Goal: Task Accomplishment & Management: Manage account settings

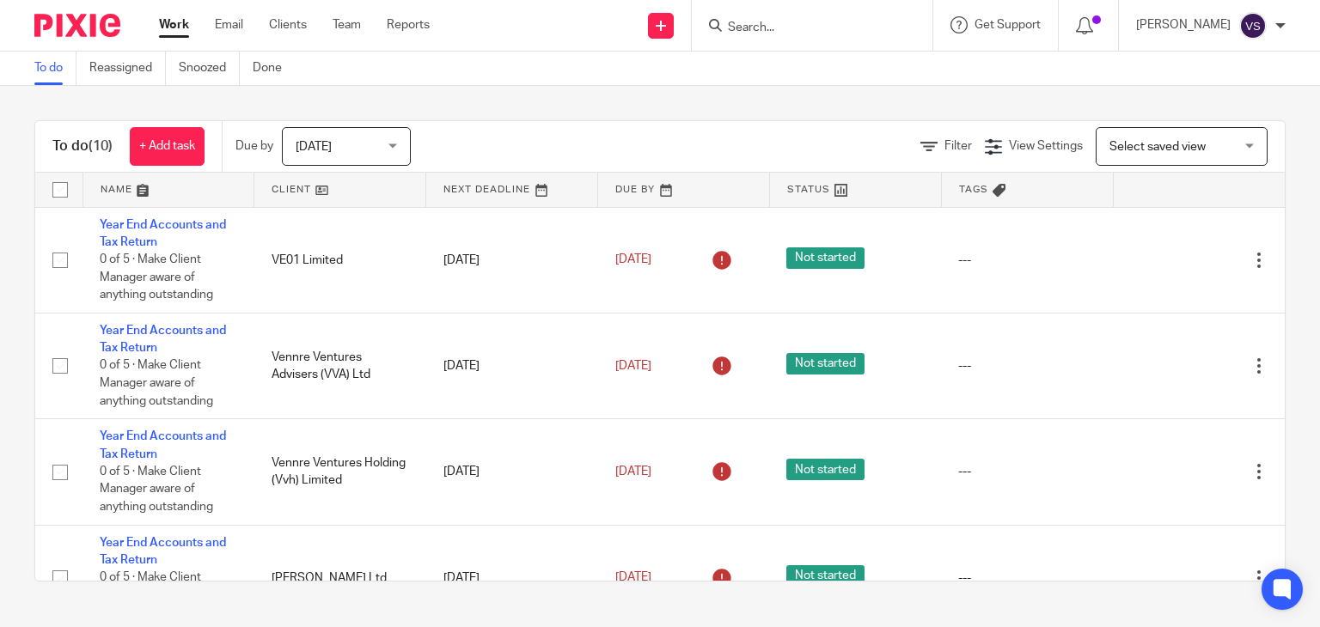
click at [846, 26] on input "Search" at bounding box center [803, 28] width 155 height 15
click at [1253, 25] on img at bounding box center [1253, 26] width 28 height 28
click at [1226, 67] on span "My profile" at bounding box center [1213, 69] width 53 height 12
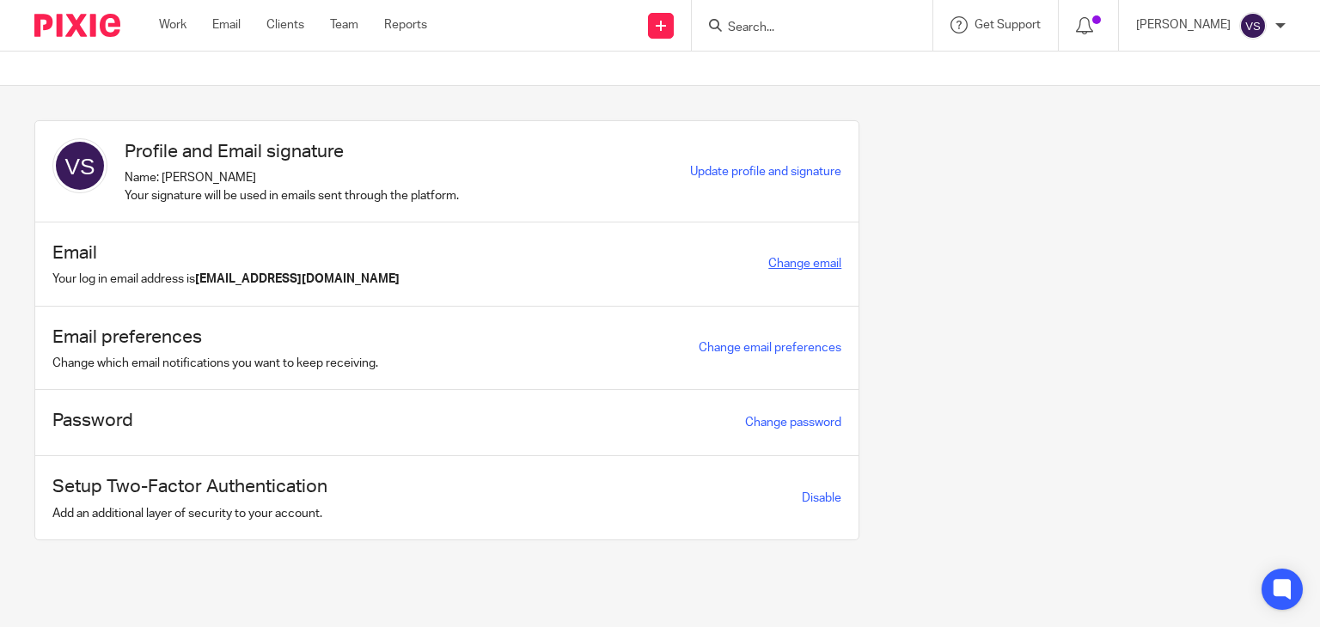
click at [777, 263] on link "Change email" at bounding box center [804, 264] width 73 height 12
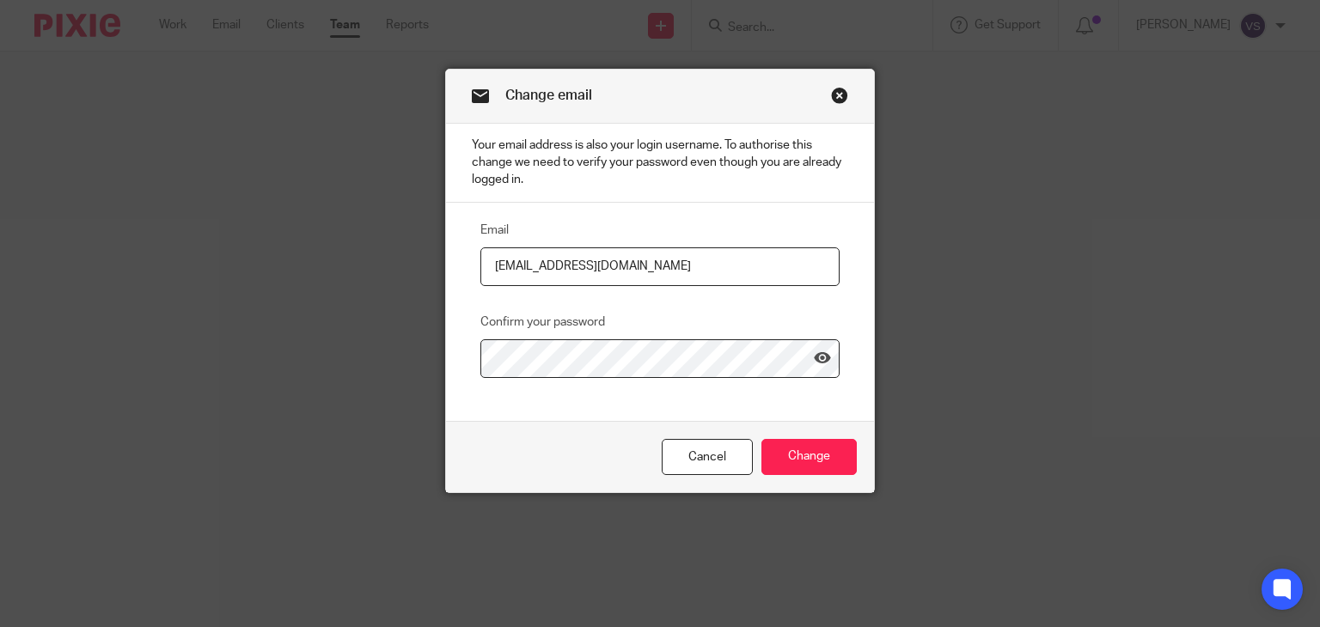
drag, startPoint x: 615, startPoint y: 269, endPoint x: 527, endPoint y: 251, distance: 90.3
click at [527, 251] on input "[EMAIL_ADDRESS][DOMAIN_NAME]" at bounding box center [659, 267] width 359 height 39
type input "visha@riseaccounting.co.uk"
click at [834, 455] on input "Change" at bounding box center [809, 457] width 95 height 37
click at [810, 459] on input "Change" at bounding box center [809, 457] width 95 height 37
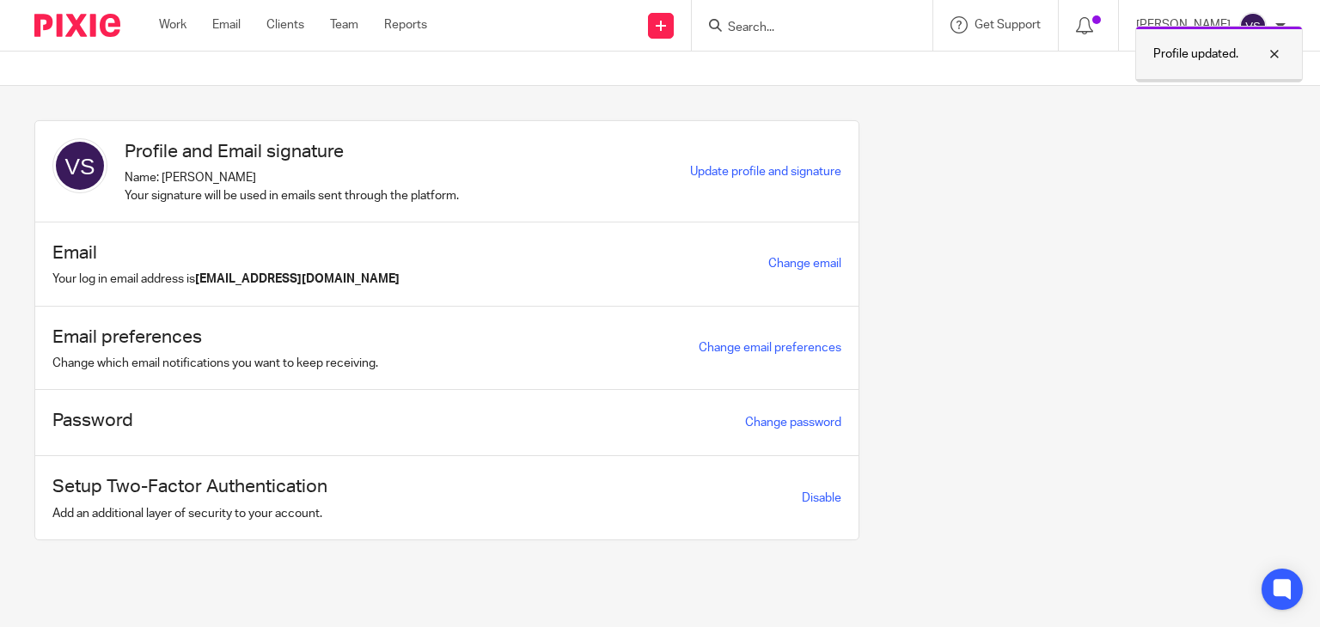
click at [1278, 50] on div at bounding box center [1262, 54] width 46 height 21
click at [1275, 22] on div "[PERSON_NAME]" at bounding box center [1211, 26] width 150 height 28
click at [1219, 63] on span "My profile" at bounding box center [1213, 69] width 53 height 12
click at [690, 173] on span "Update profile and signature" at bounding box center [765, 172] width 151 height 12
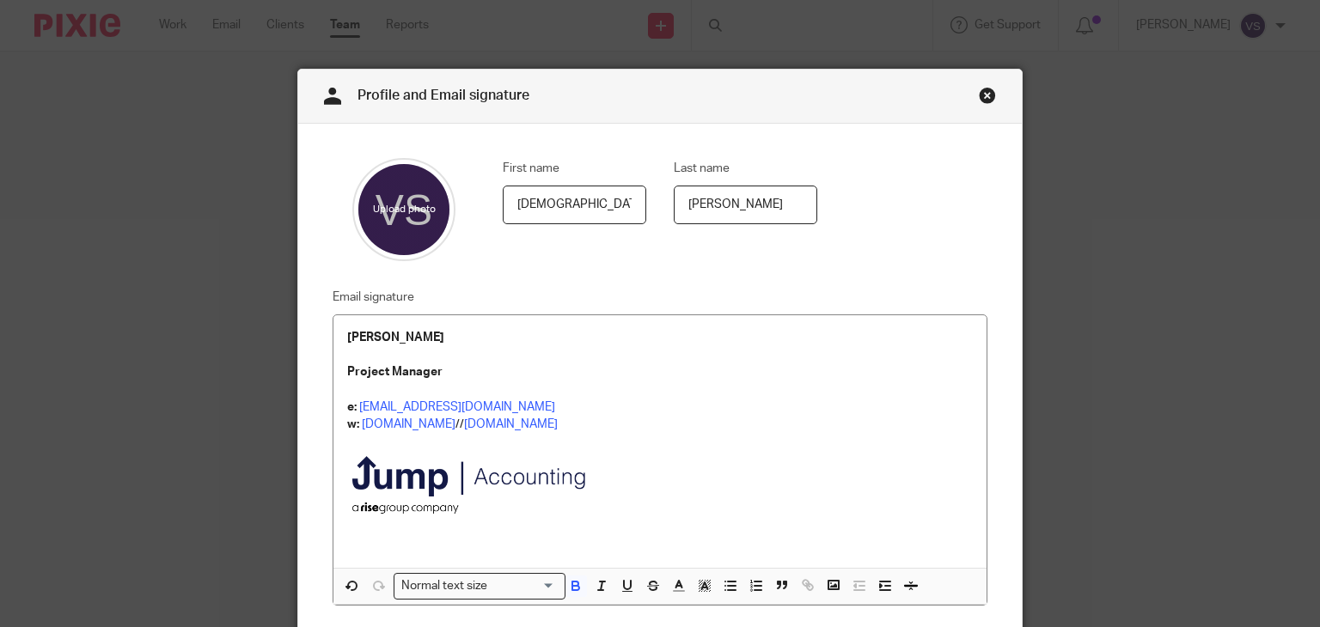
click at [712, 168] on main "Profile and Email signature First name Visha Last name [PERSON_NAME] Email sign…" at bounding box center [660, 313] width 1320 height 627
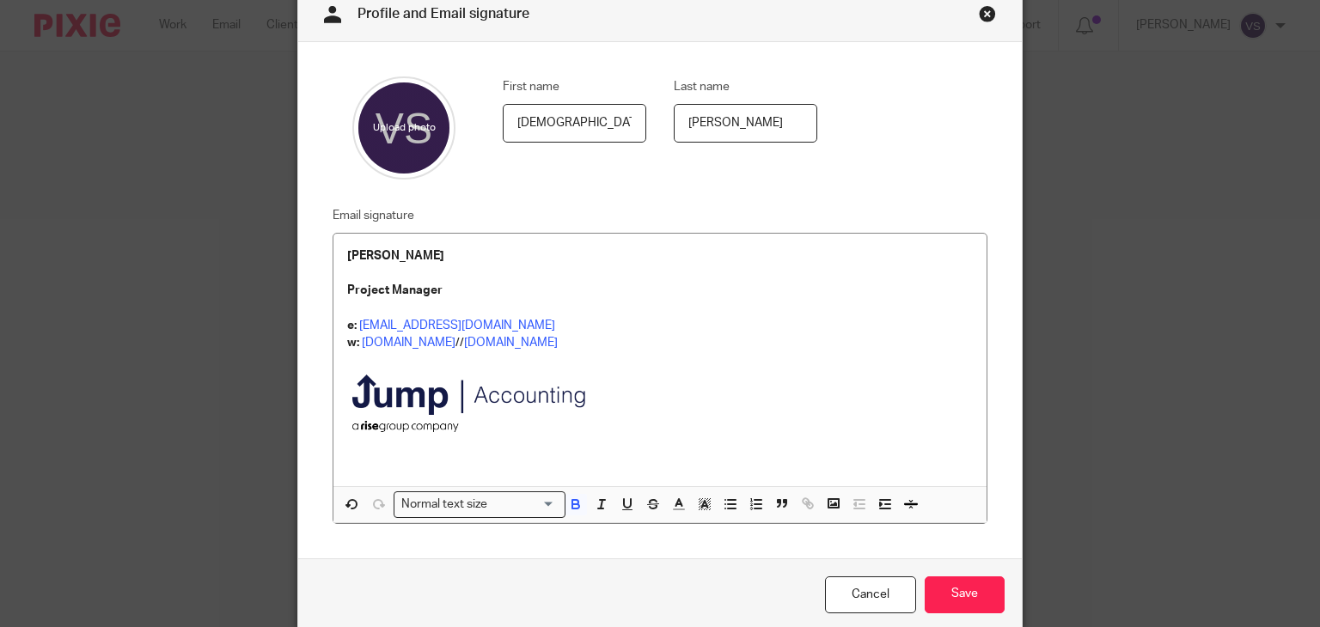
scroll to position [83, 0]
drag, startPoint x: 390, startPoint y: 321, endPoint x: 797, endPoint y: 358, distance: 408.2
click at [797, 358] on p at bounding box center [660, 407] width 627 height 113
click at [550, 308] on p at bounding box center [660, 307] width 627 height 17
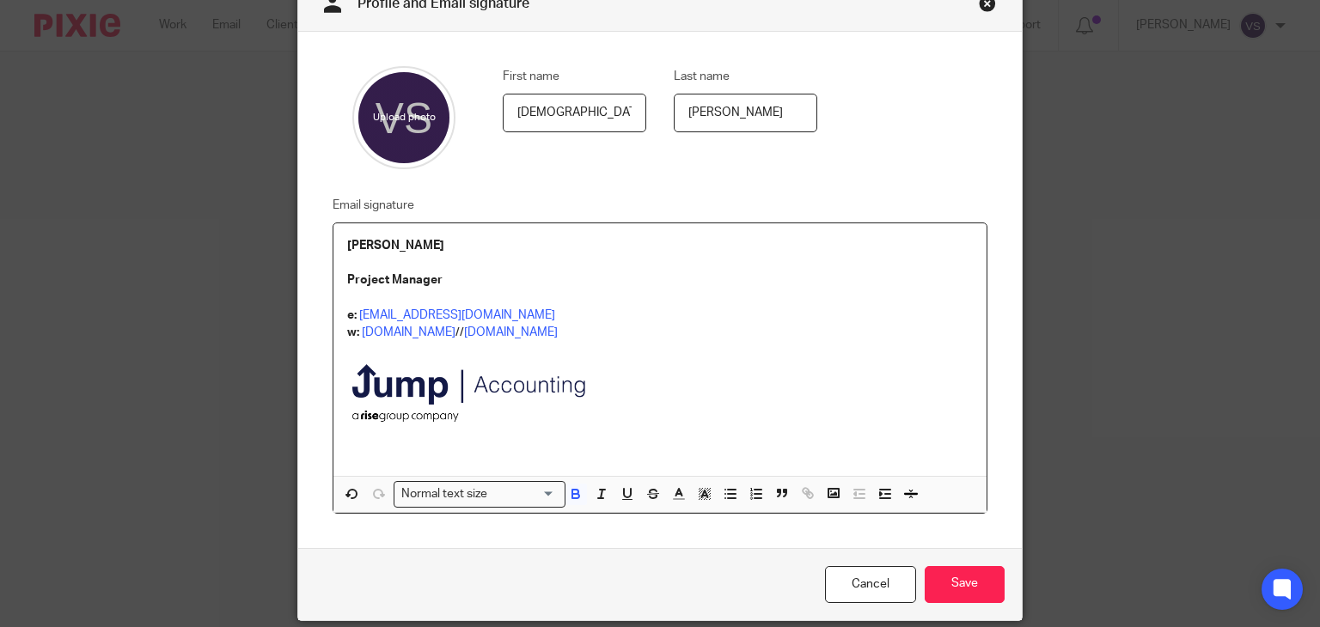
scroll to position [102, 0]
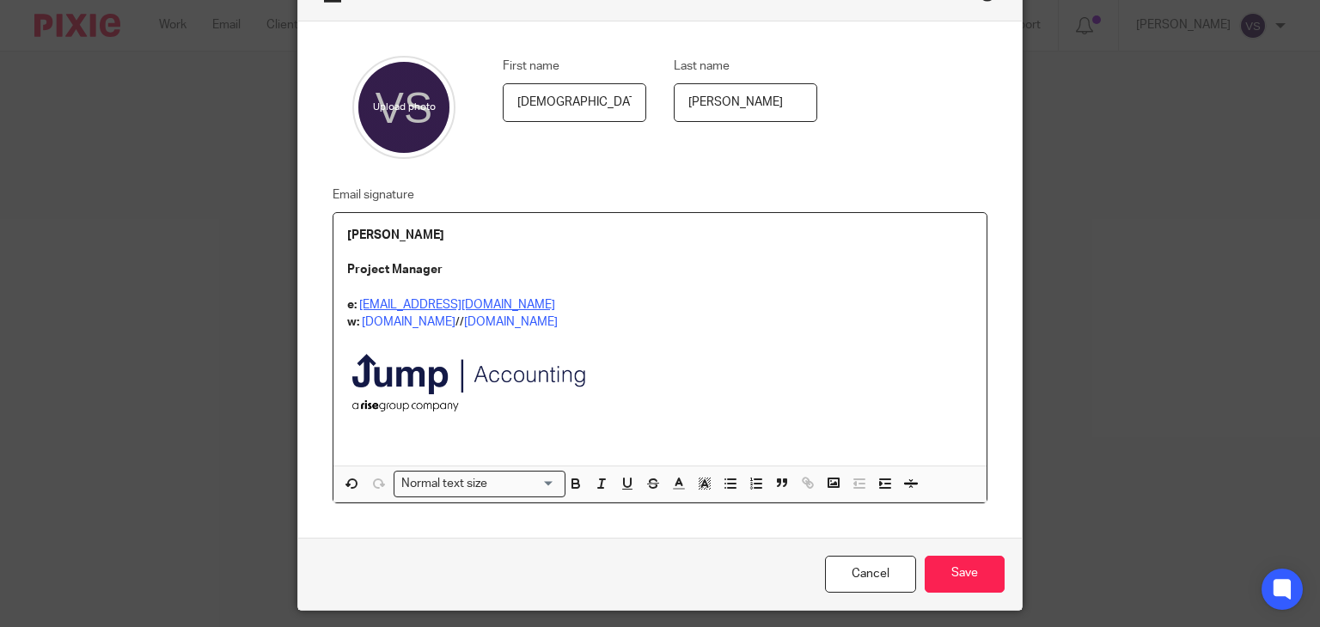
click at [359, 303] on link "visha@jumpaccounting.co.uk" at bounding box center [457, 305] width 196 height 12
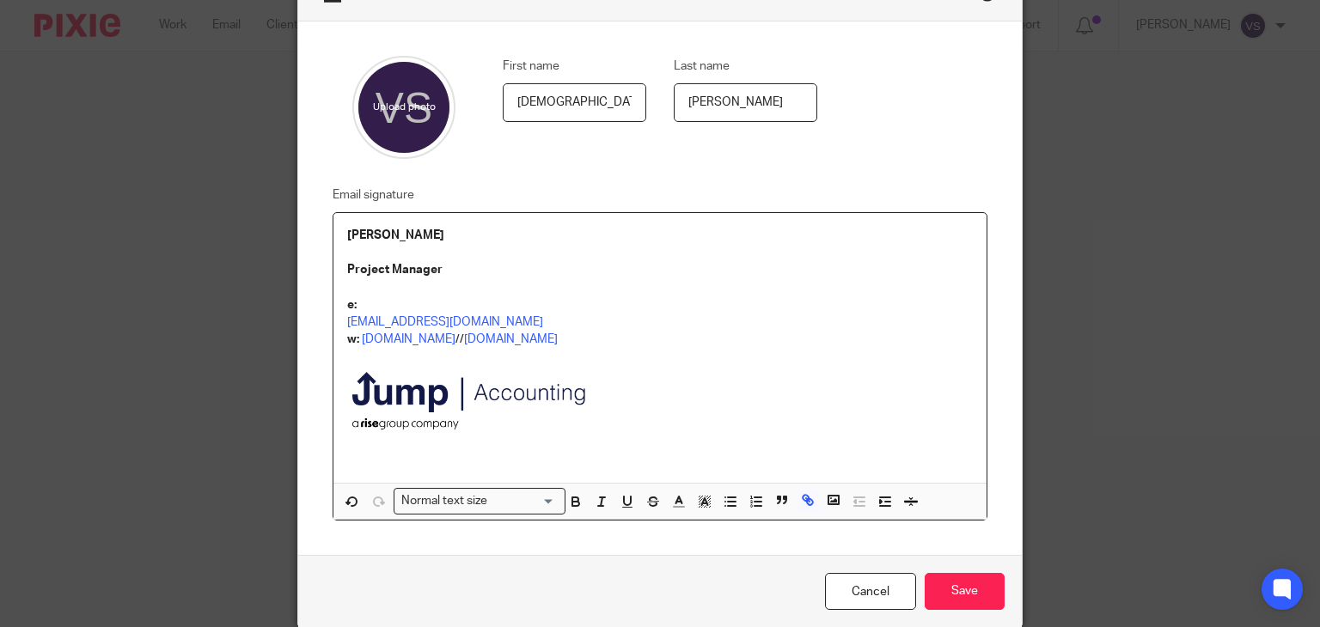
click at [337, 316] on div "Visha Subramani Project Manager e: visha@riseaccounting.co.uk w: jumpaccounting…" at bounding box center [660, 348] width 654 height 270
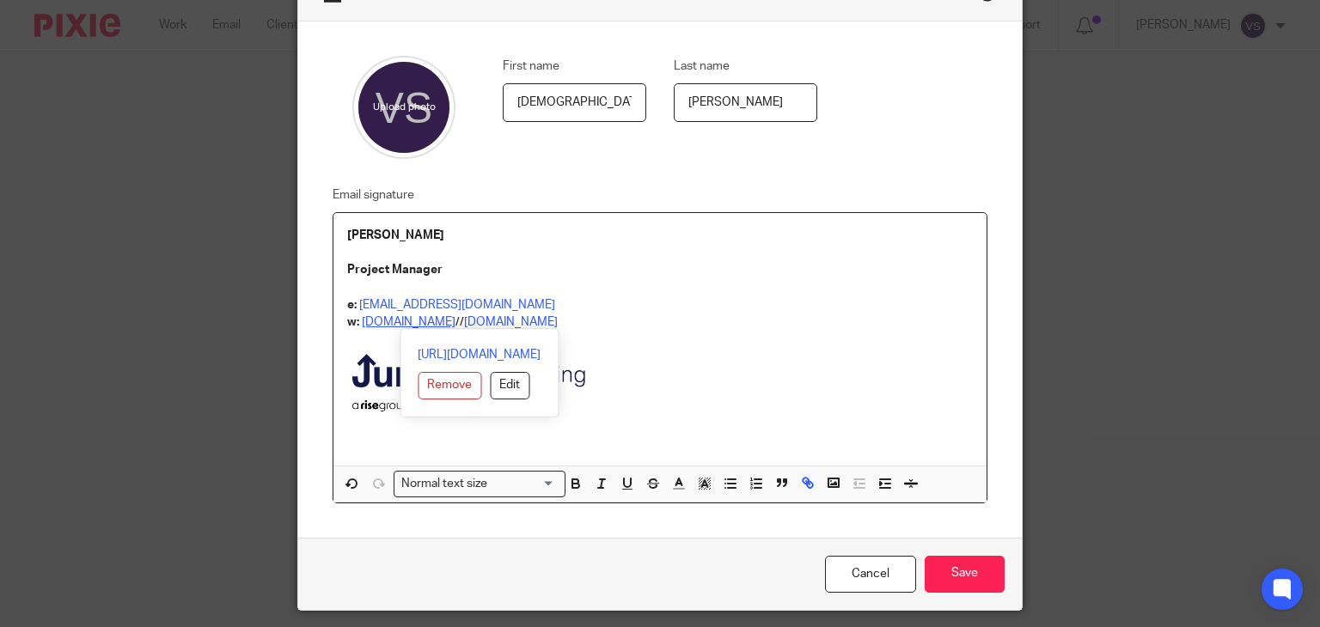
drag, startPoint x: 593, startPoint y: 325, endPoint x: 358, endPoint y: 321, distance: 235.5
click at [358, 321] on p "w: jumpaccounting.co.uk // therisegroup.co.uk" at bounding box center [660, 322] width 627 height 17
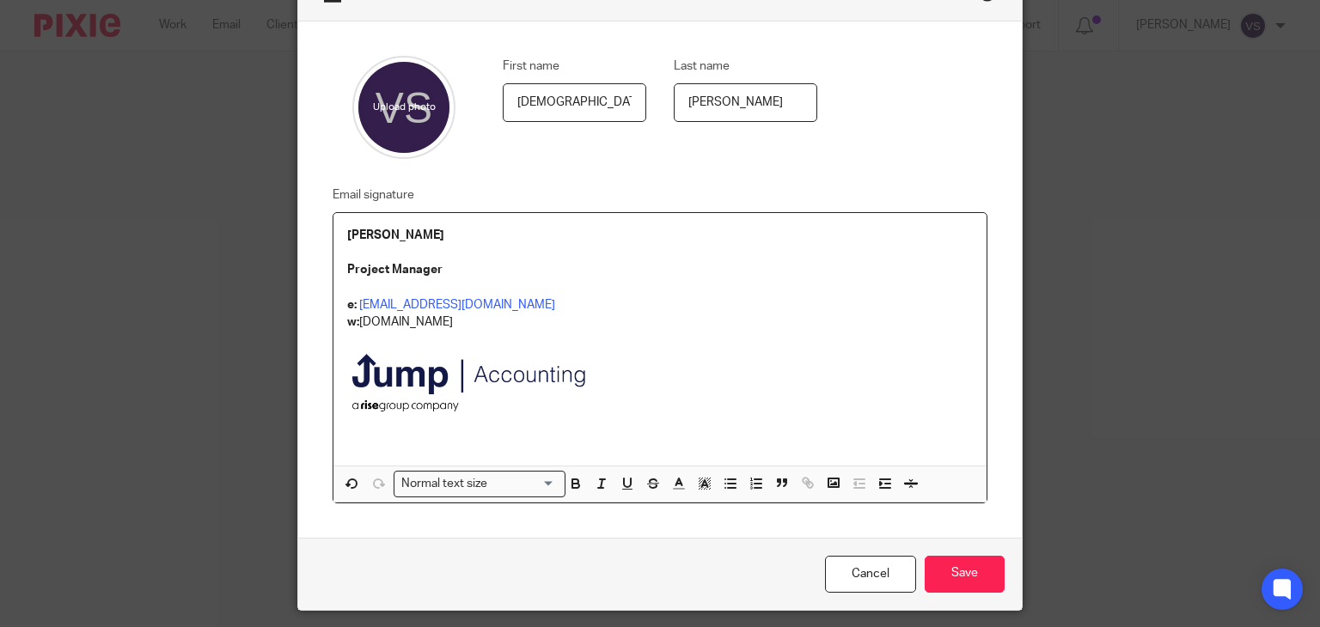
drag, startPoint x: 369, startPoint y: 321, endPoint x: 656, endPoint y: 398, distance: 297.1
click at [656, 398] on p at bounding box center [660, 387] width 627 height 113
drag, startPoint x: 357, startPoint y: 324, endPoint x: 465, endPoint y: 324, distance: 108.3
click at [465, 324] on p "w: riseaccounting.co.uk" at bounding box center [660, 322] width 627 height 17
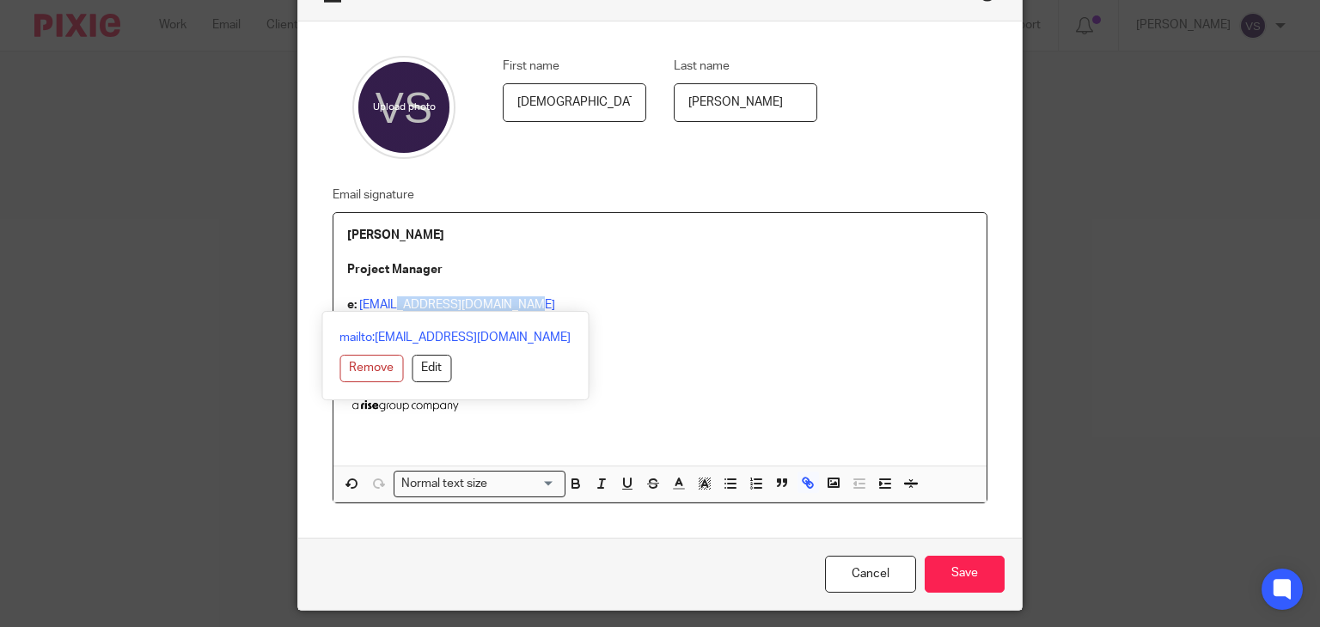
drag, startPoint x: 393, startPoint y: 303, endPoint x: 505, endPoint y: 300, distance: 112.6
click at [505, 300] on p "e: visha@riseaccounting.co.uk" at bounding box center [660, 305] width 627 height 17
copy link "riseaccounting.co.uk"
click at [575, 310] on p "e: visha@riseaccounting.co.uk" at bounding box center [660, 305] width 627 height 17
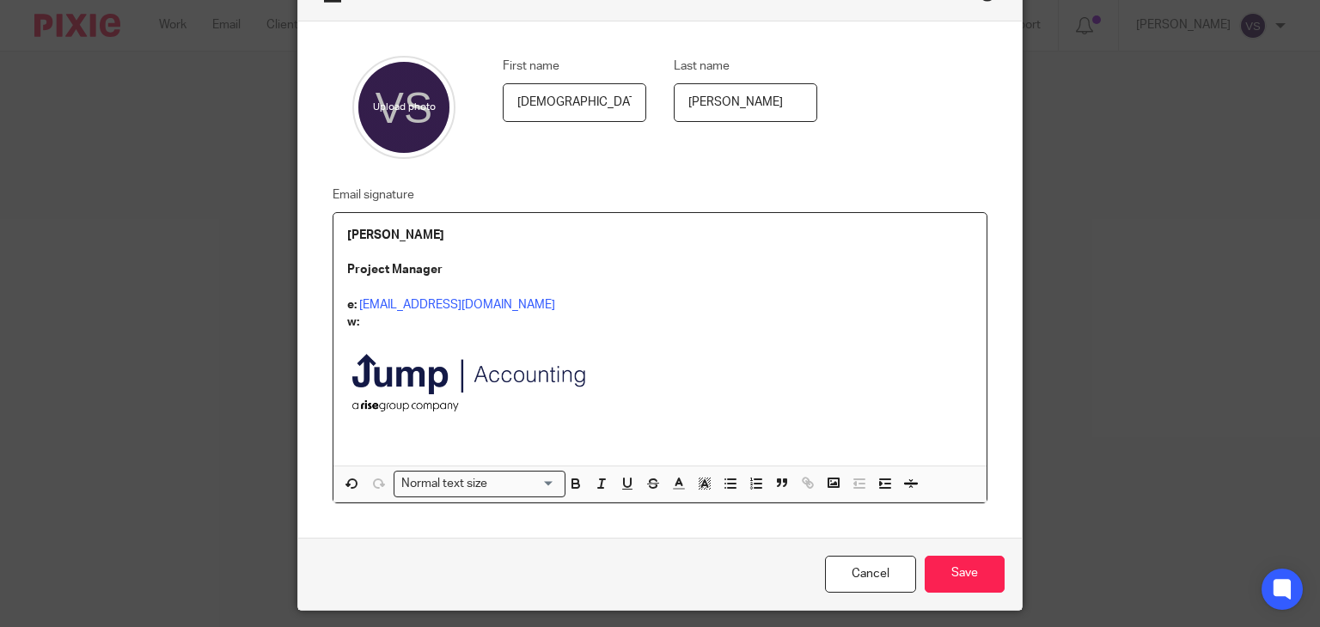
click at [419, 324] on p "w:" at bounding box center [660, 322] width 627 height 17
click at [353, 376] on img at bounding box center [474, 385] width 254 height 108
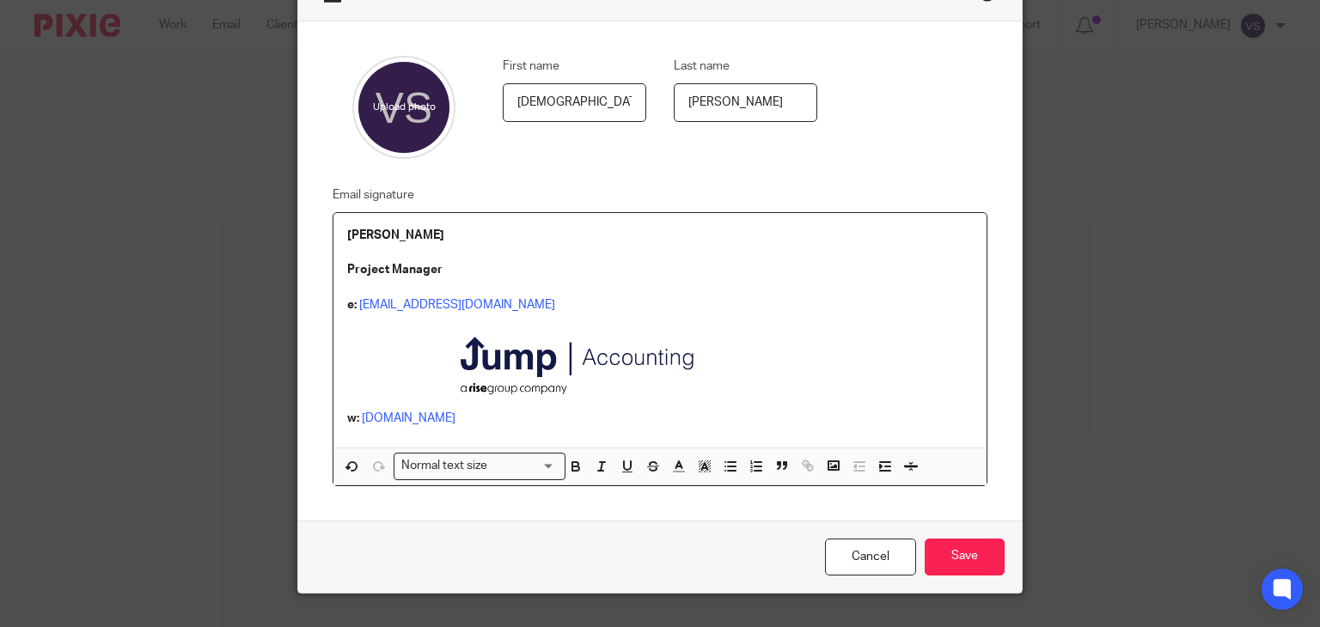
click at [489, 372] on img at bounding box center [583, 368] width 254 height 108
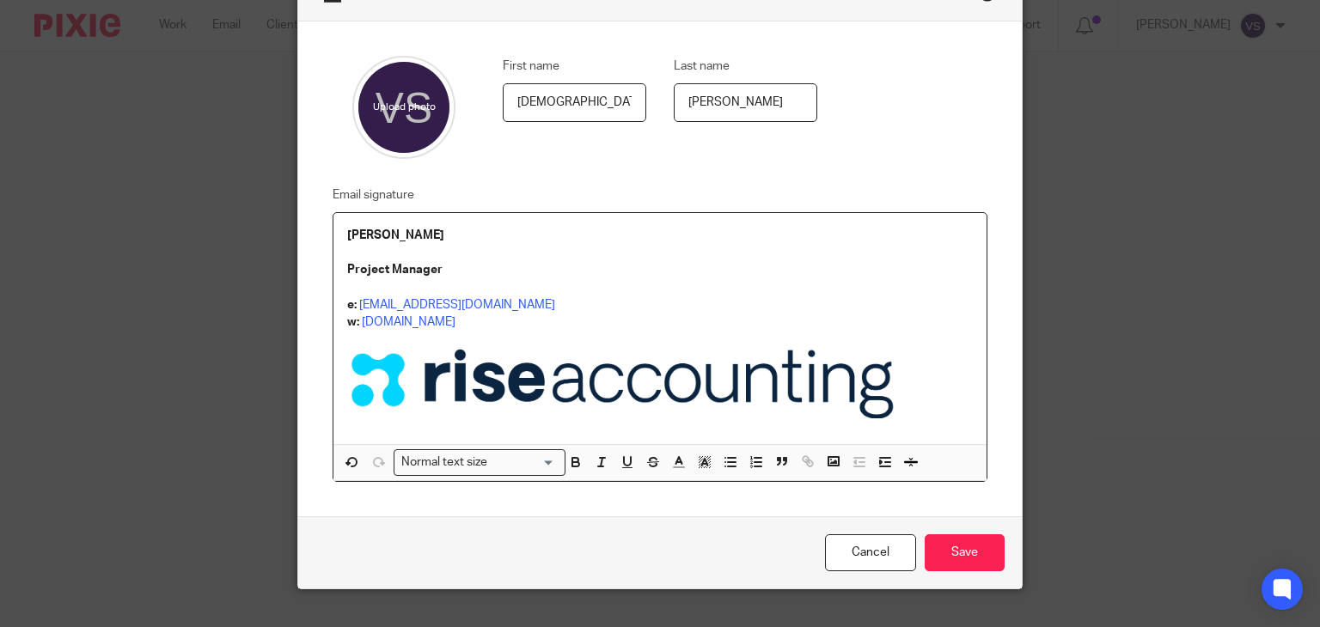
click at [617, 382] on img at bounding box center [626, 384] width 559 height 70
drag, startPoint x: 899, startPoint y: 418, endPoint x: 464, endPoint y: 432, distance: 435.1
click at [464, 432] on div "Visha Subramani Project Manager e: visha@riseaccounting.co.uk w: riseaccounting…" at bounding box center [660, 328] width 654 height 231
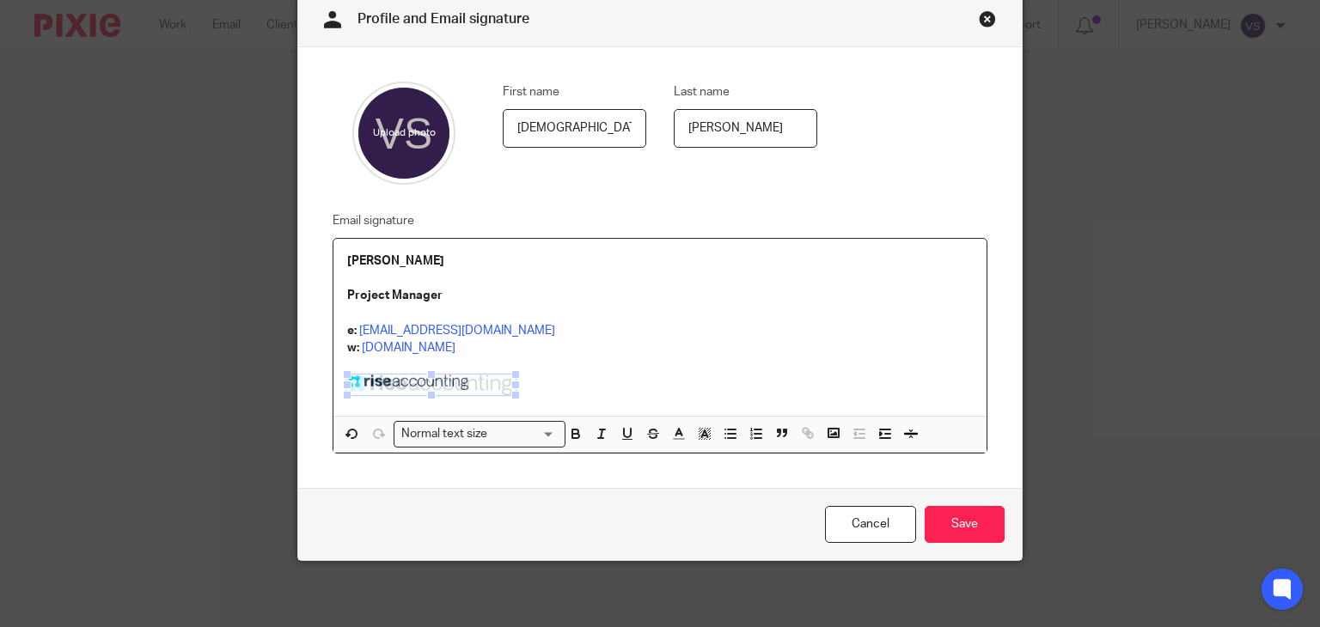
drag, startPoint x: 468, startPoint y: 392, endPoint x: 512, endPoint y: 409, distance: 47.9
click at [512, 404] on span at bounding box center [515, 395] width 17 height 17
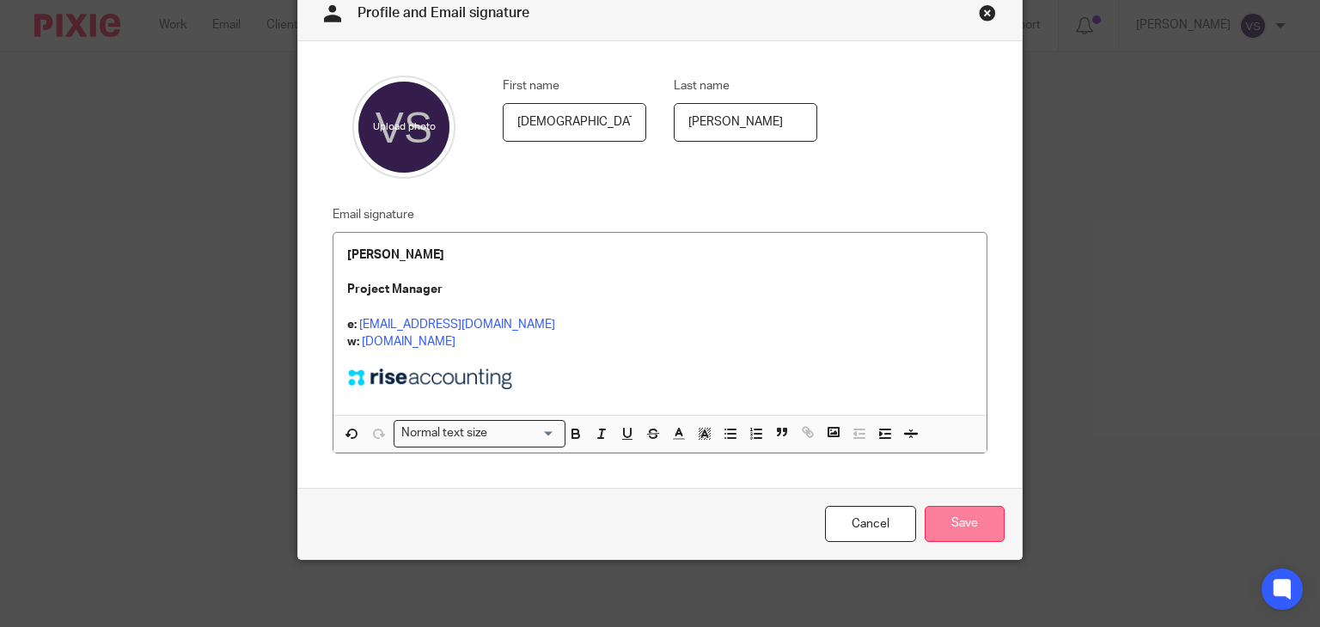
click at [987, 521] on input "Save" at bounding box center [965, 524] width 80 height 37
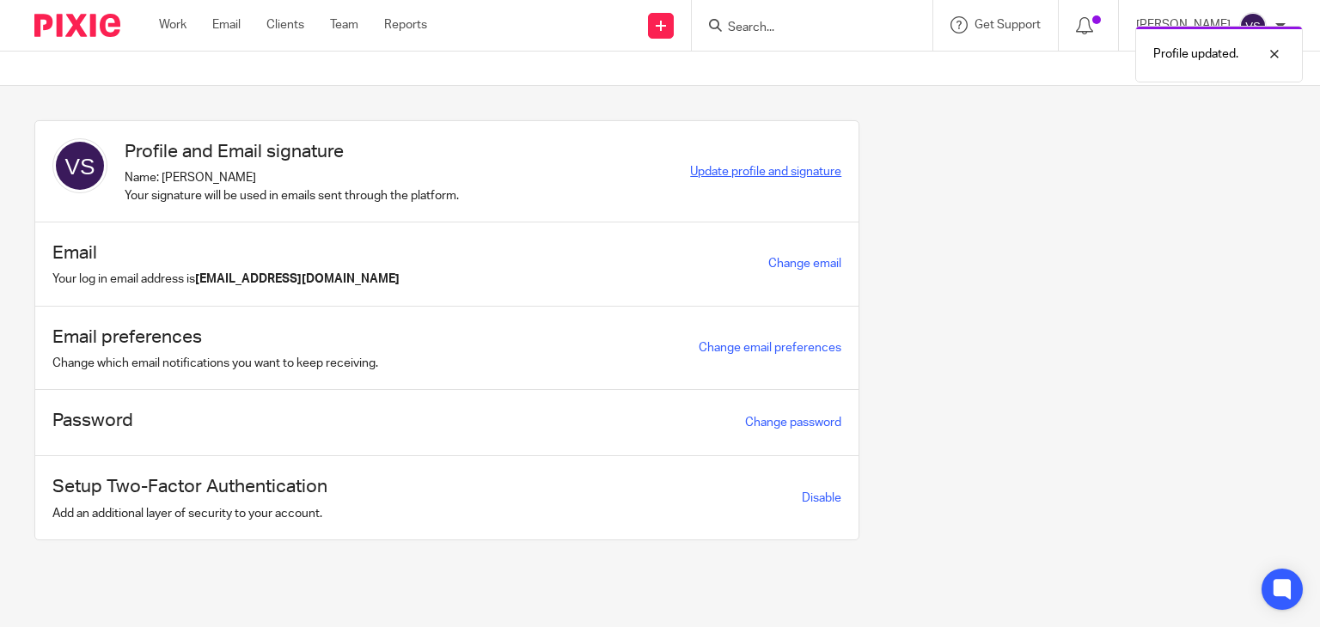
click at [746, 166] on span "Update profile and signature" at bounding box center [765, 172] width 151 height 12
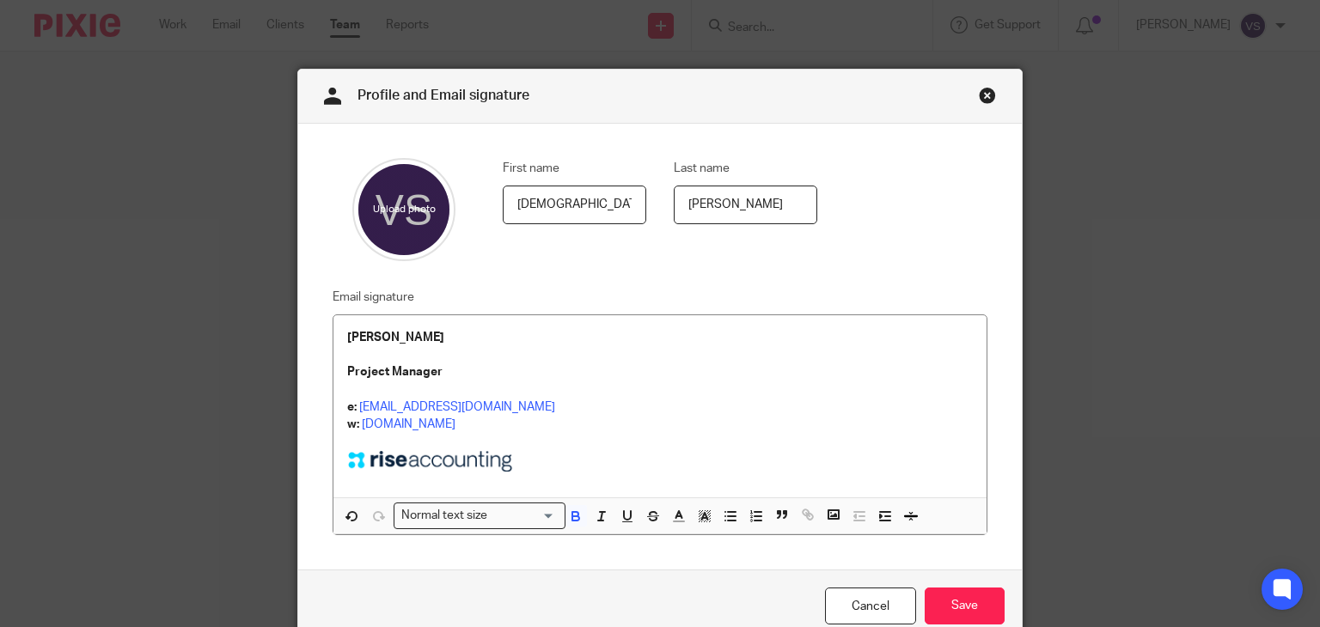
scroll to position [82, 0]
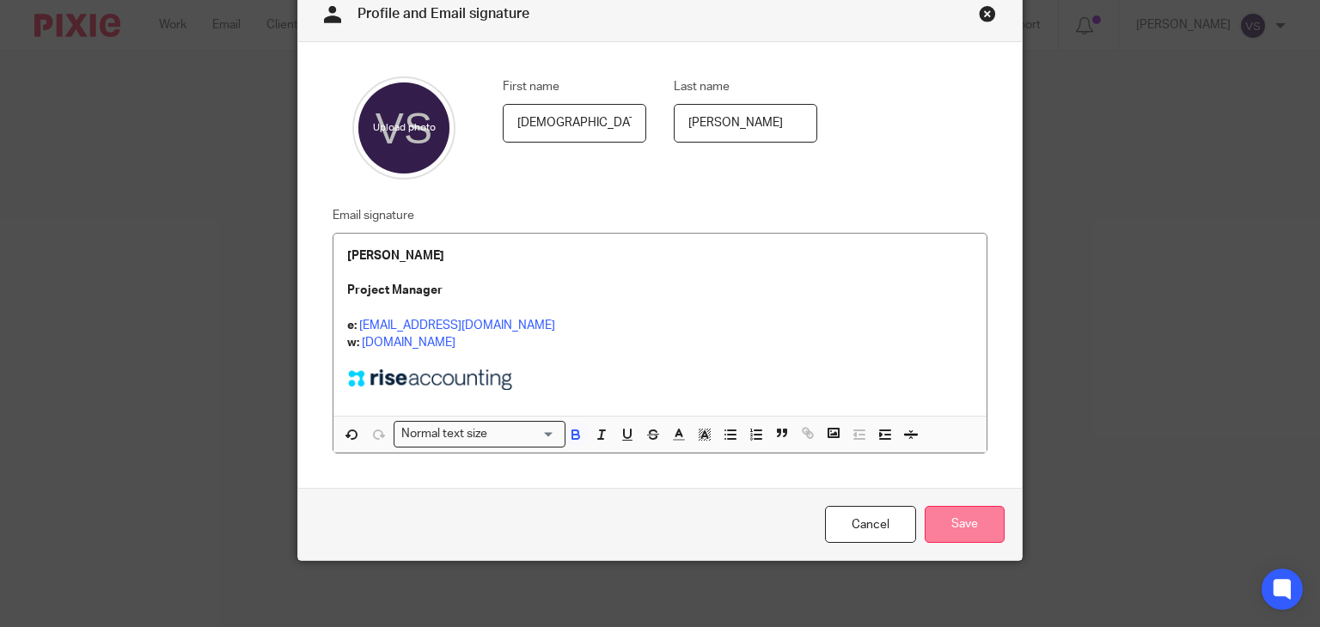
click at [943, 507] on input "Save" at bounding box center [965, 524] width 80 height 37
